Goal: Task Accomplishment & Management: Manage account settings

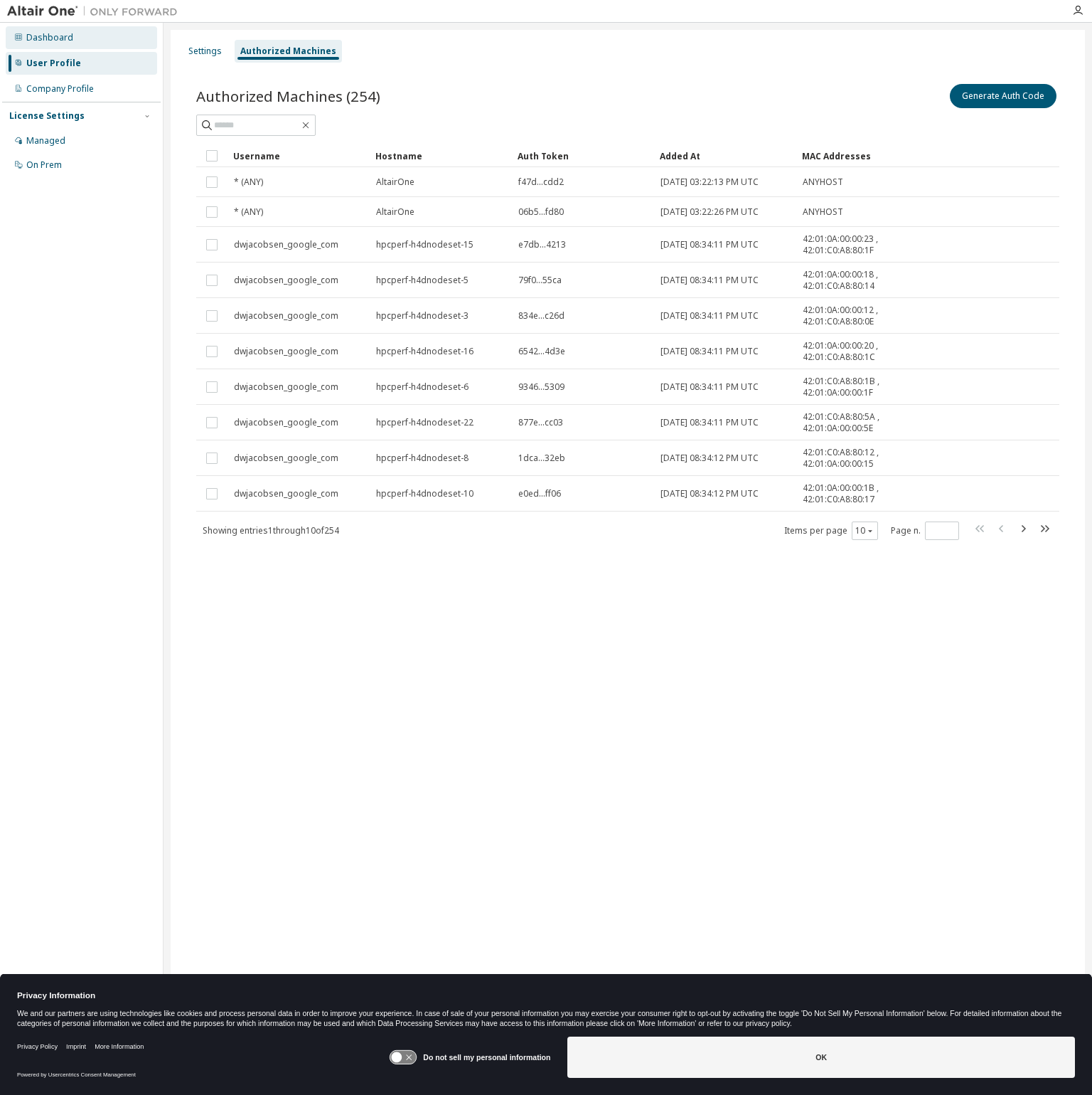
click at [38, 32] on div "Dashboard" at bounding box center [50, 38] width 47 height 11
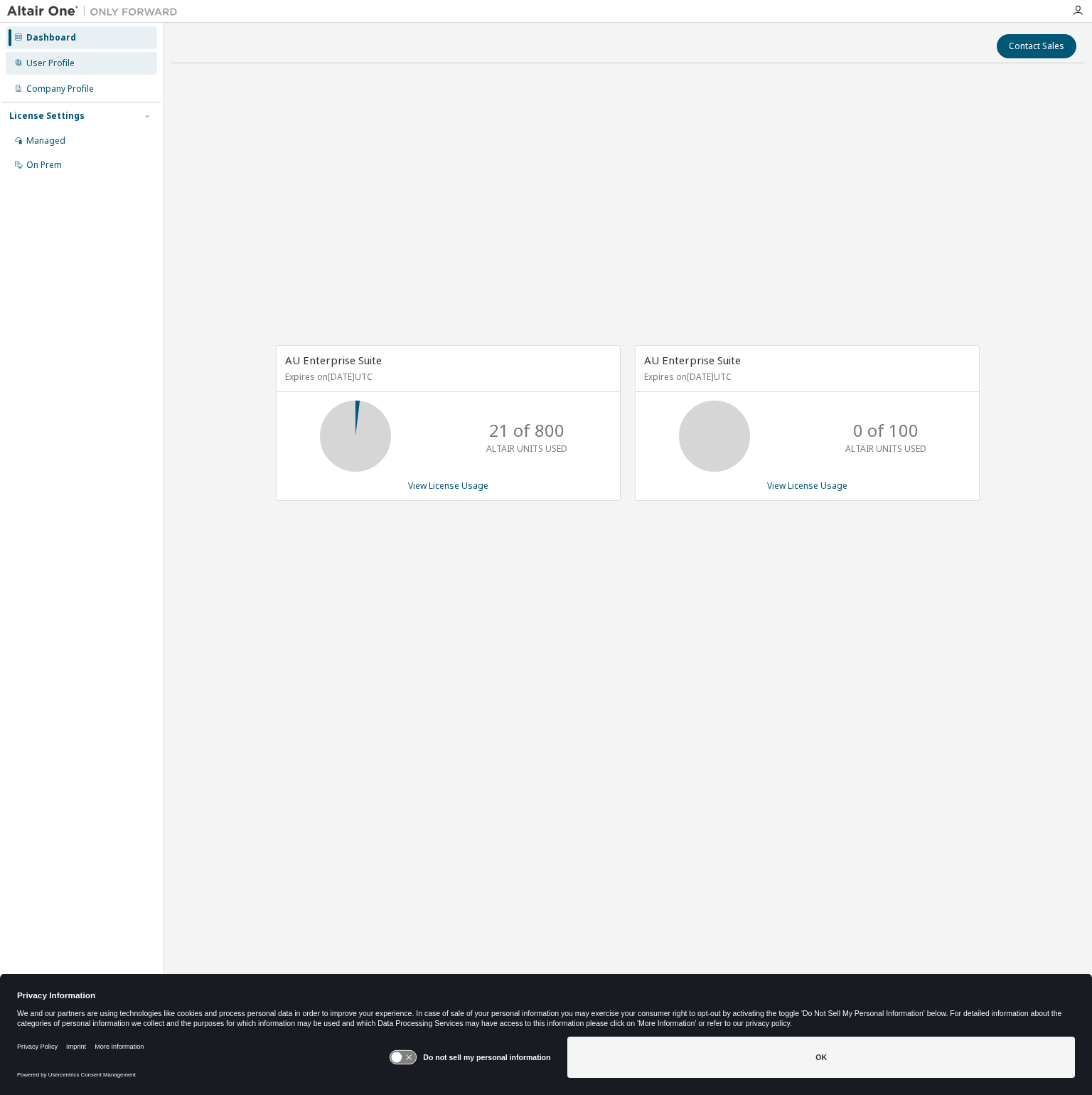
click at [42, 61] on div "User Profile" at bounding box center [51, 64] width 48 height 11
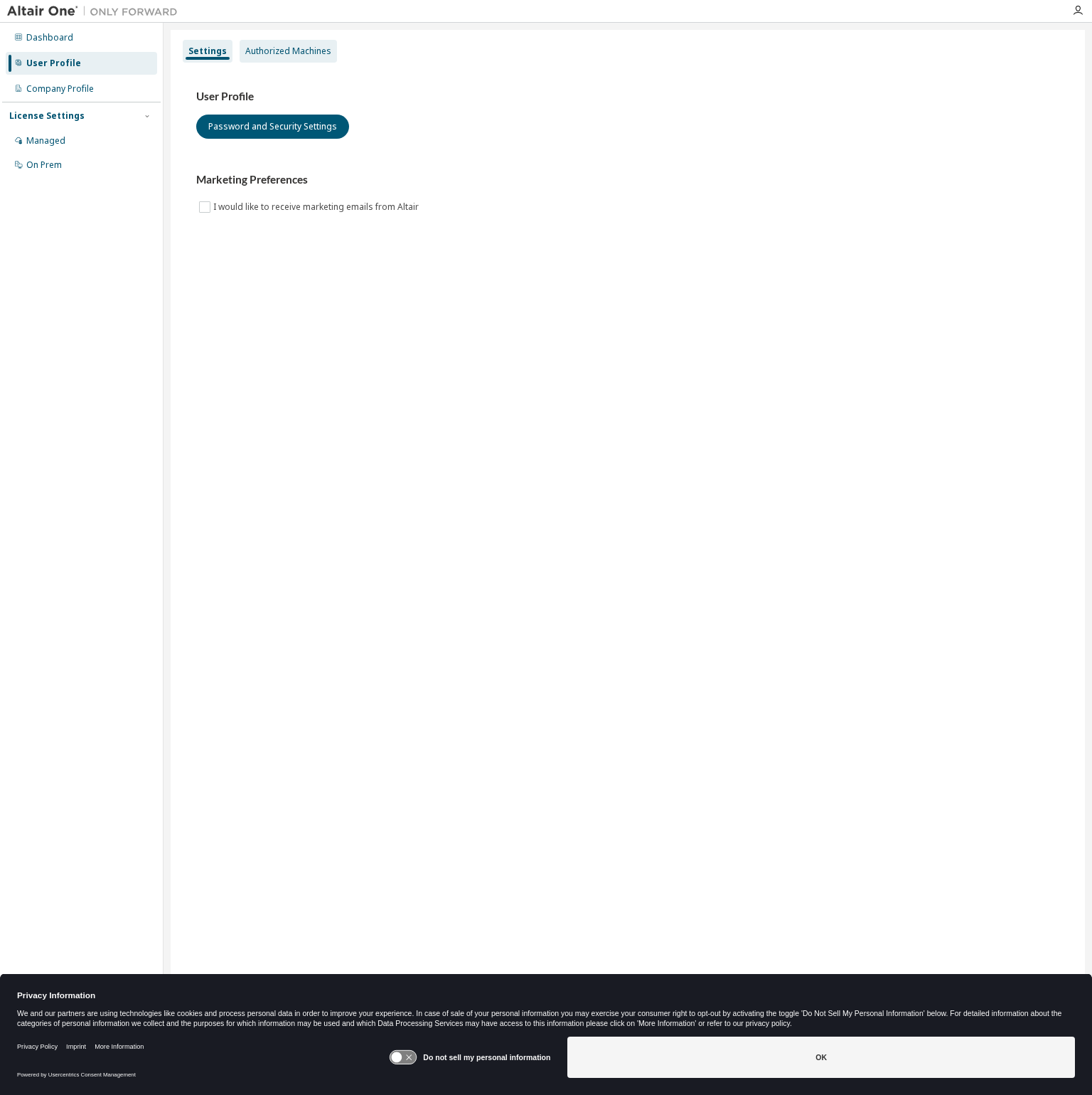
click at [311, 53] on div "Authorized Machines" at bounding box center [288, 51] width 86 height 11
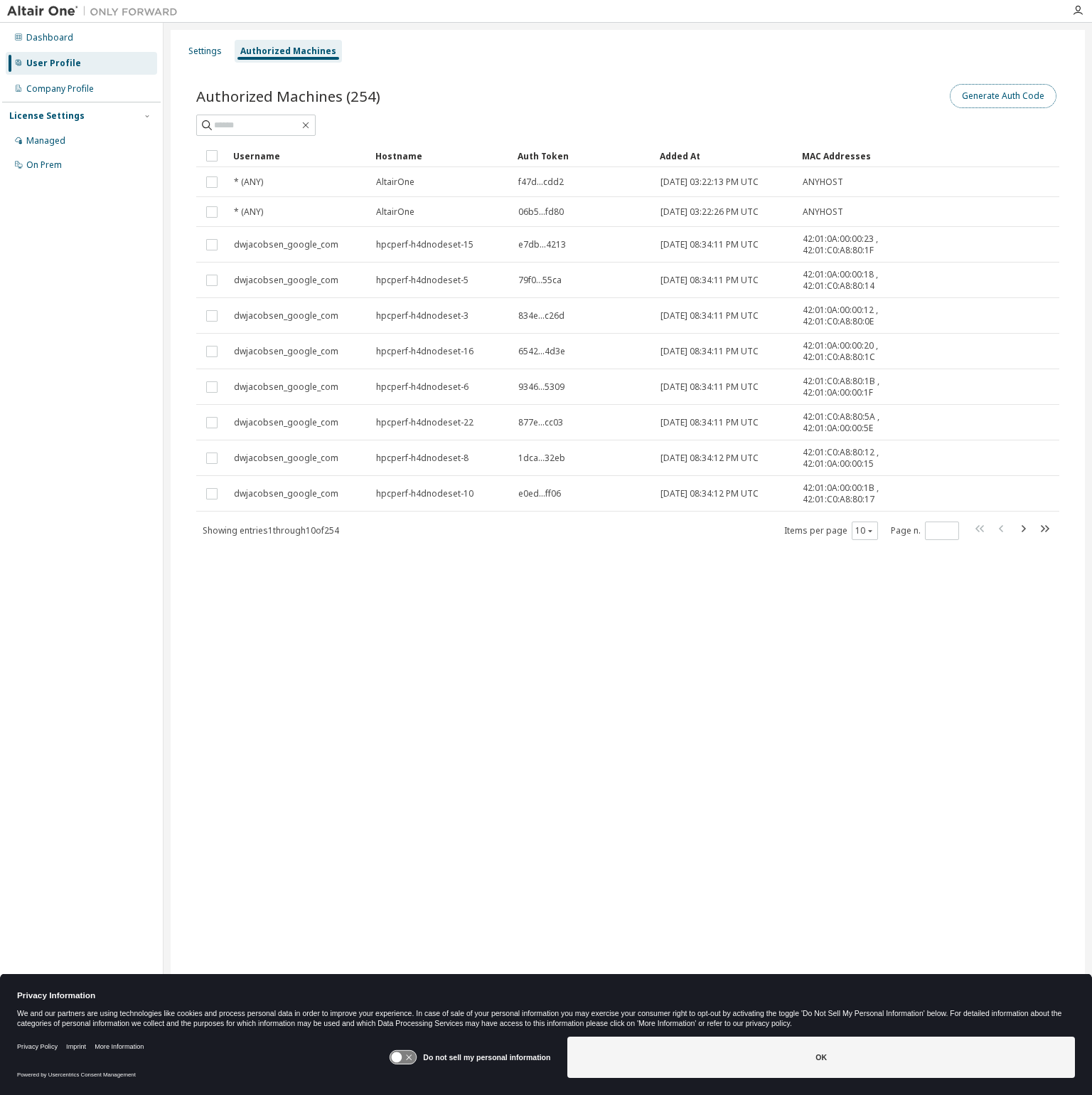
click at [1006, 97] on button "Generate Auth Code" at bounding box center [1004, 96] width 107 height 24
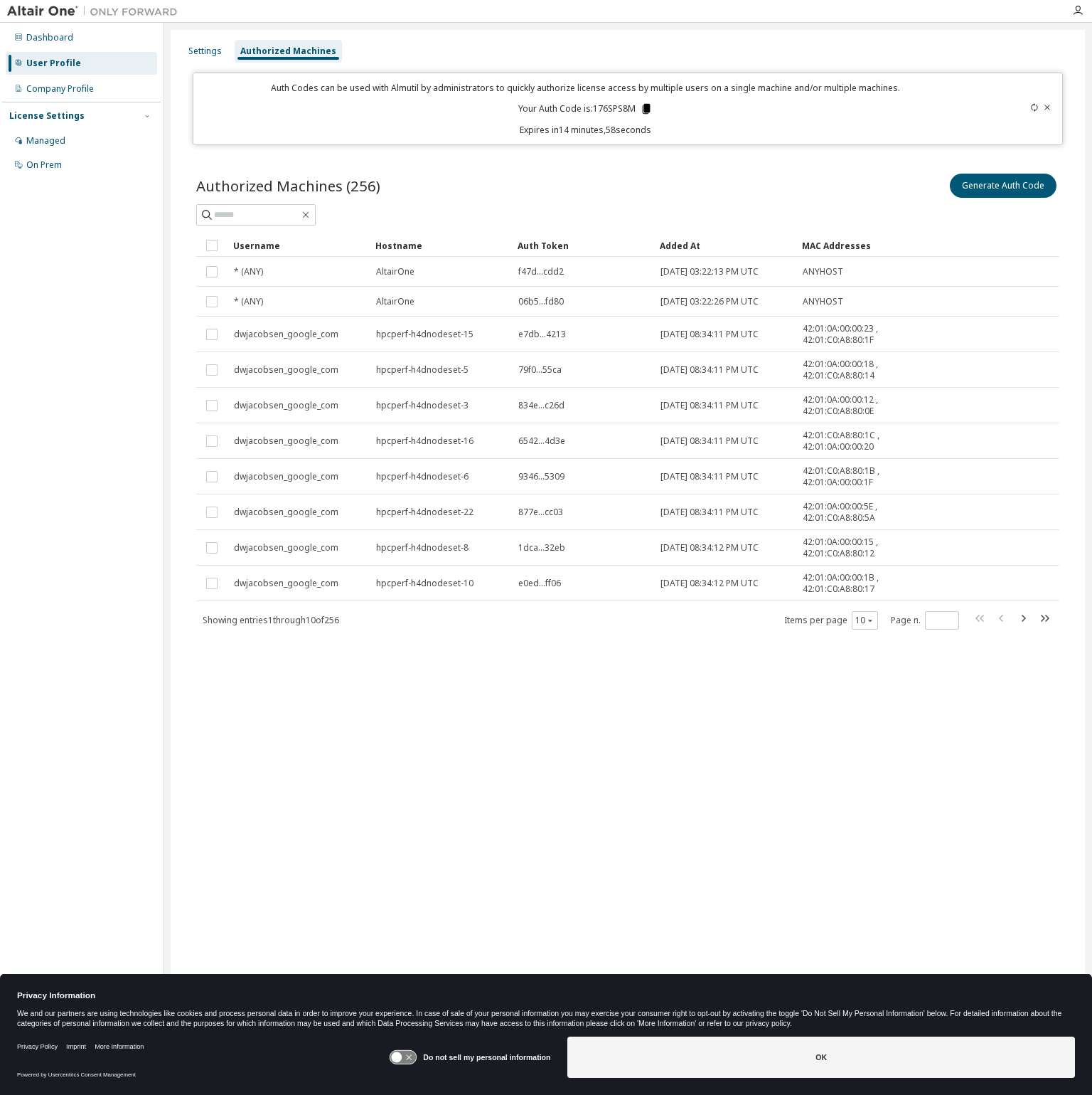
click at [644, 106] on icon at bounding box center [646, 109] width 7 height 10
